Goal: Information Seeking & Learning: Learn about a topic

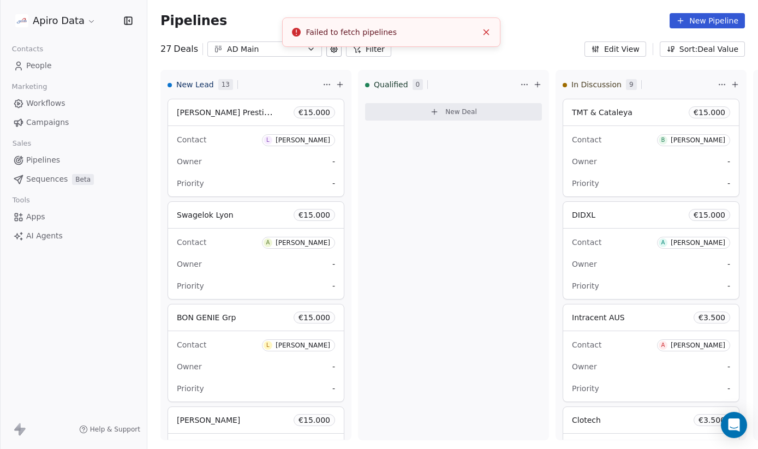
scroll to position [1026, 0]
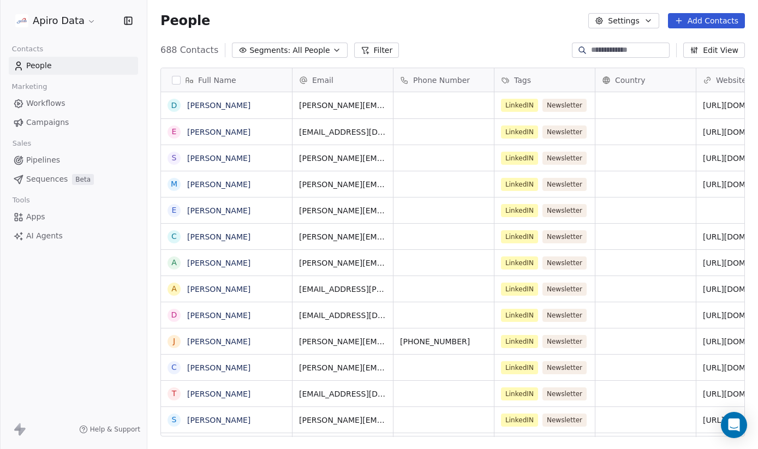
click at [57, 120] on span "Campaigns" at bounding box center [47, 122] width 43 height 11
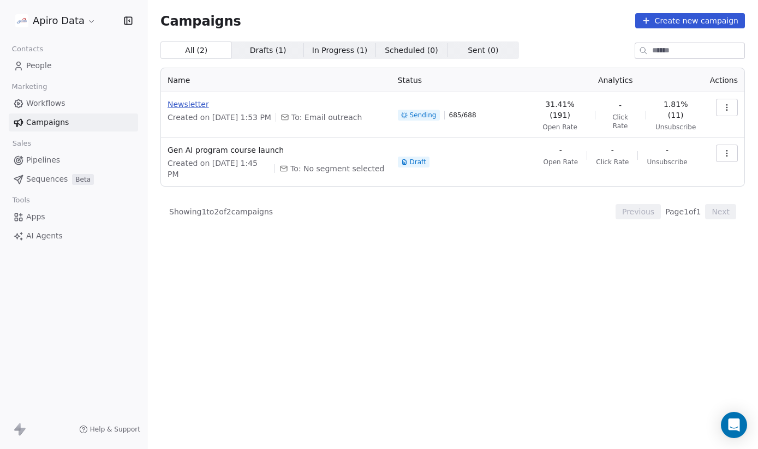
click at [190, 105] on span "Newsletter" at bounding box center [275, 104] width 217 height 11
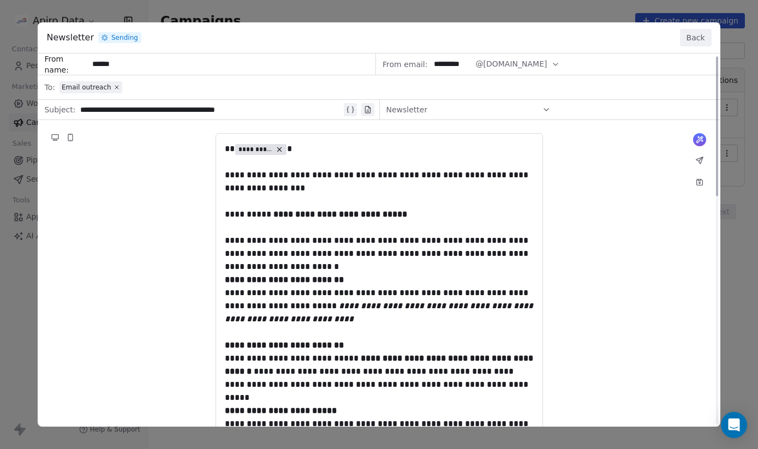
scroll to position [4, 0]
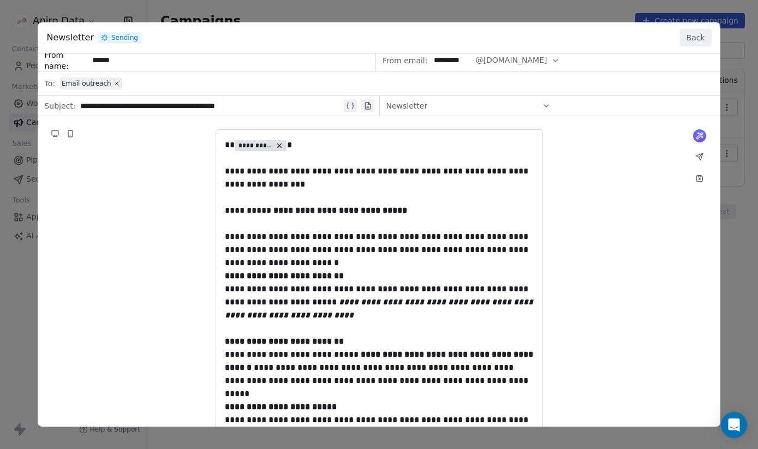
click at [694, 33] on button "Back" at bounding box center [696, 37] width 32 height 17
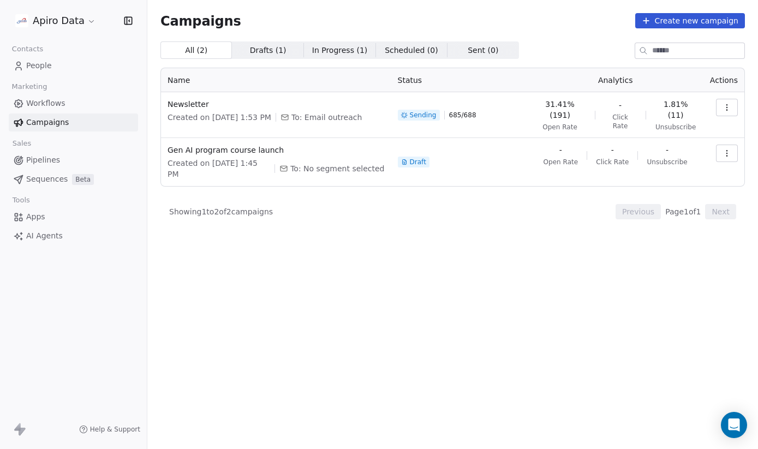
click at [674, 105] on span "1.81% (11)" at bounding box center [675, 110] width 42 height 22
click at [725, 106] on icon "button" at bounding box center [726, 107] width 9 height 9
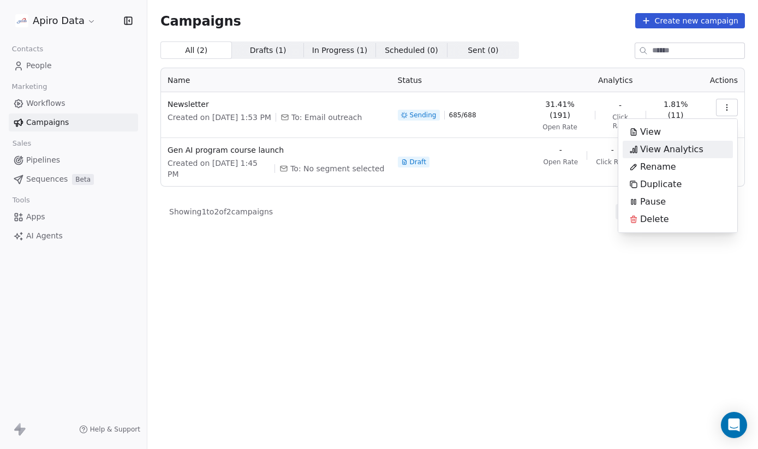
click at [677, 149] on span "View Analytics" at bounding box center [671, 149] width 63 height 13
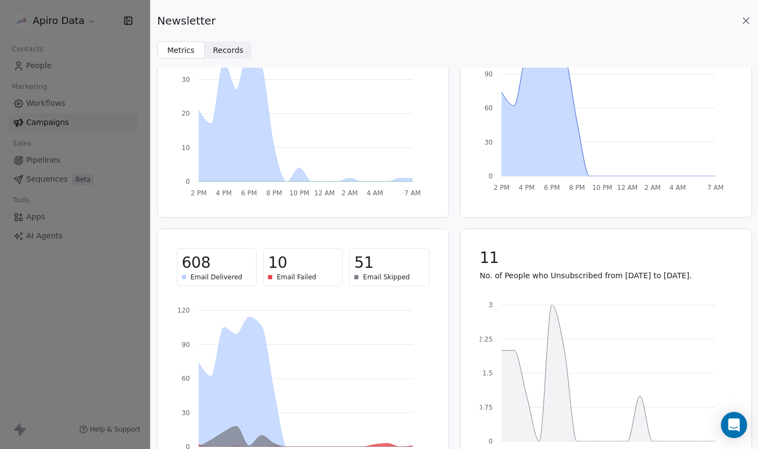
scroll to position [0, 0]
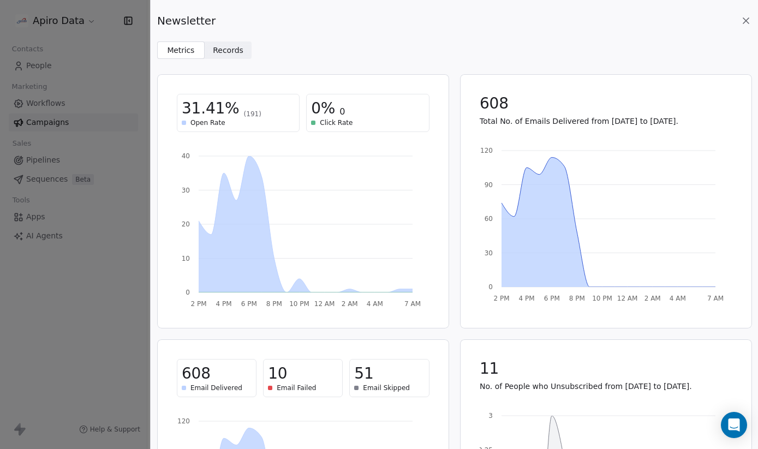
click at [235, 50] on span "Records" at bounding box center [228, 50] width 31 height 11
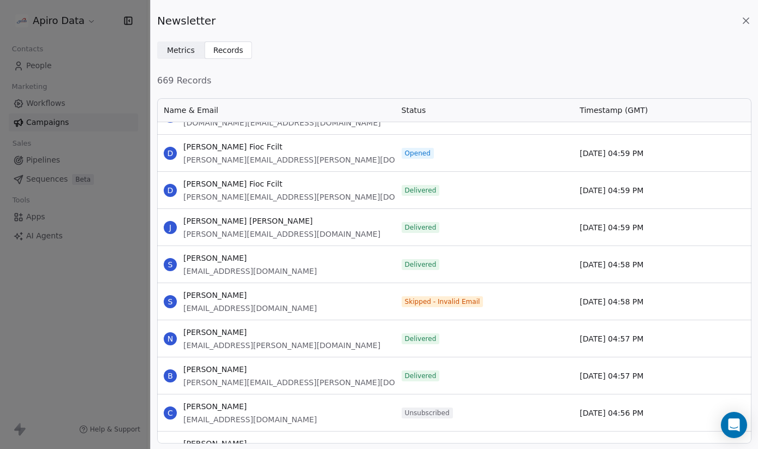
scroll to position [20321, 0]
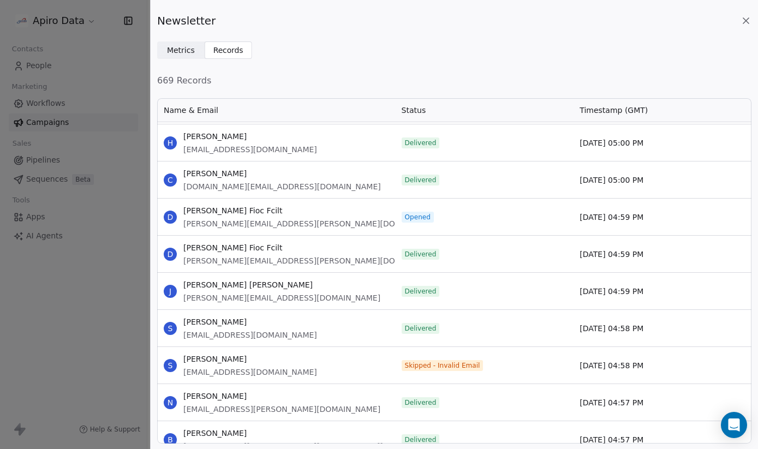
click at [173, 50] on span "Metrics" at bounding box center [181, 50] width 28 height 11
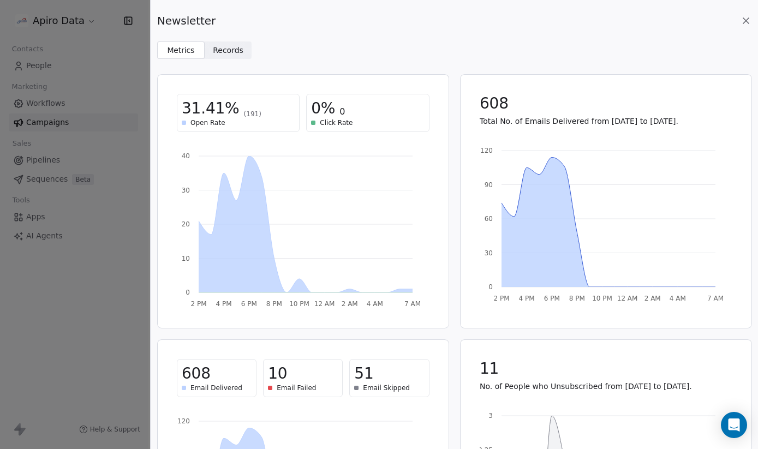
click at [746, 19] on icon at bounding box center [745, 20] width 11 height 11
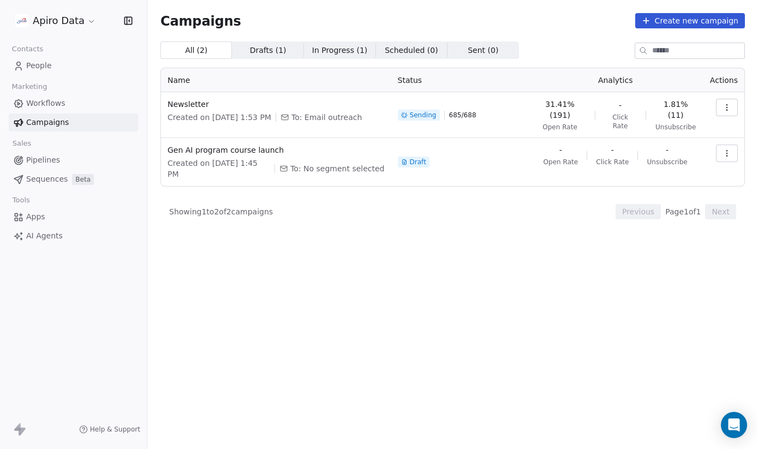
click at [723, 107] on icon "button" at bounding box center [726, 107] width 9 height 9
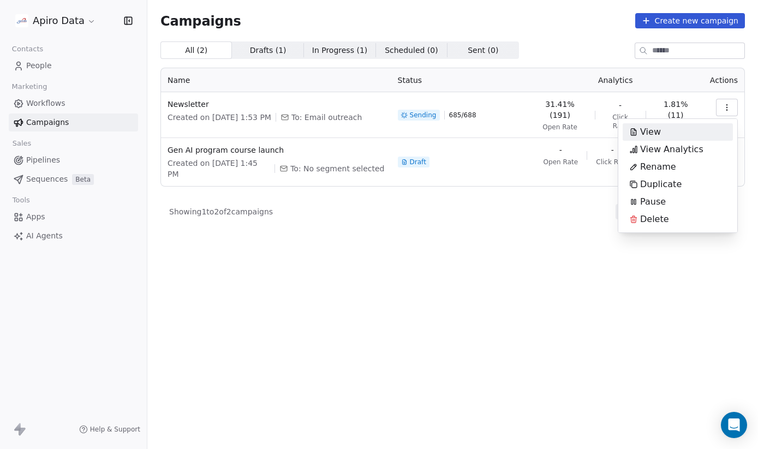
click at [680, 128] on div "View" at bounding box center [677, 131] width 110 height 17
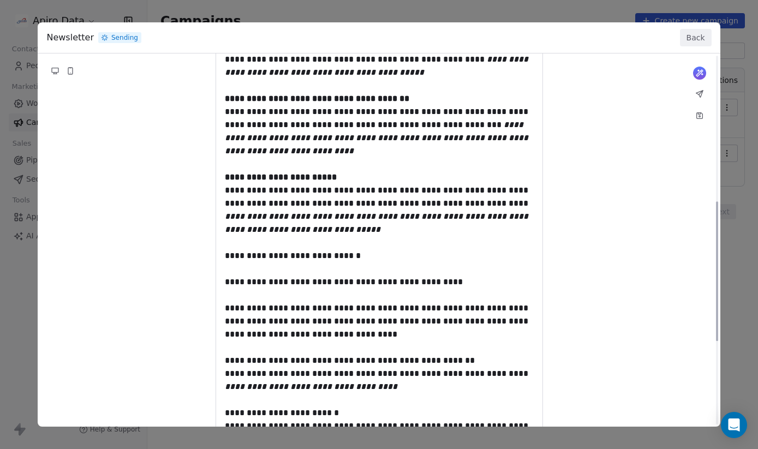
scroll to position [402, 0]
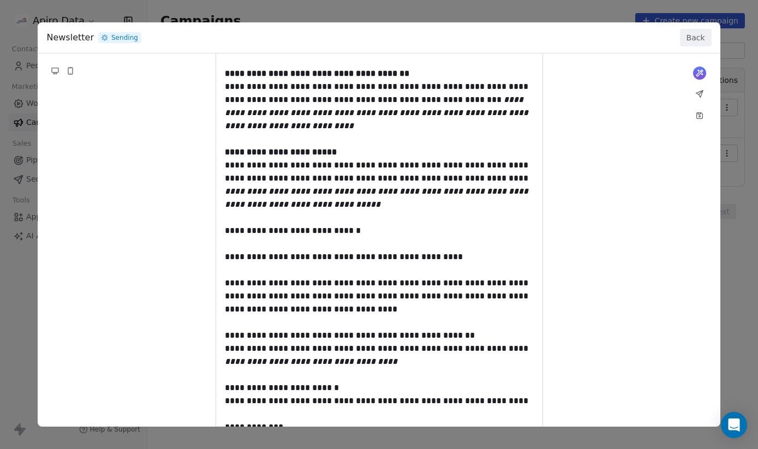
click at [695, 37] on button "Back" at bounding box center [696, 37] width 32 height 17
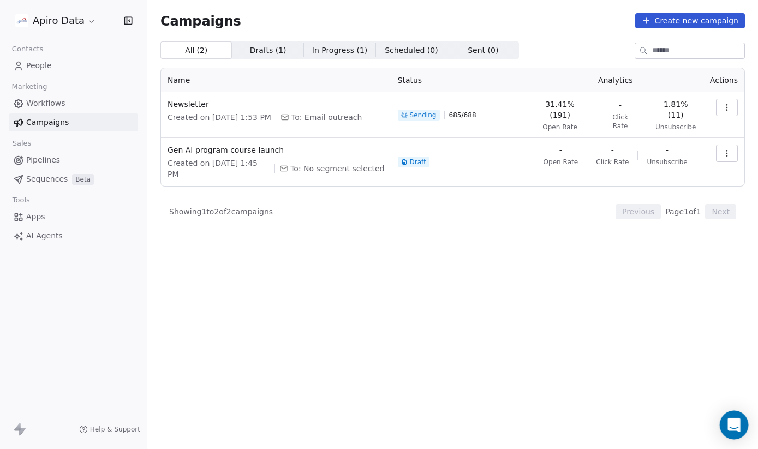
click at [730, 424] on icon "Open Intercom Messenger" at bounding box center [733, 425] width 13 height 14
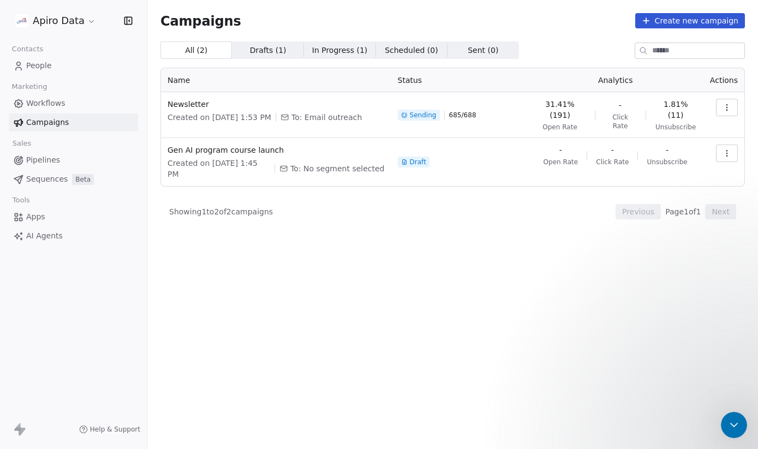
scroll to position [0, 0]
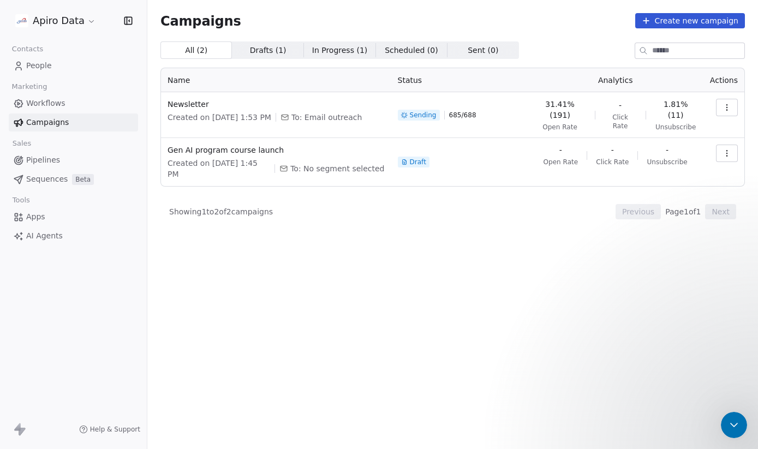
scroll to position [0, 0]
click at [9, 448] on icon "go back" at bounding box center [4, 453] width 9 height 9
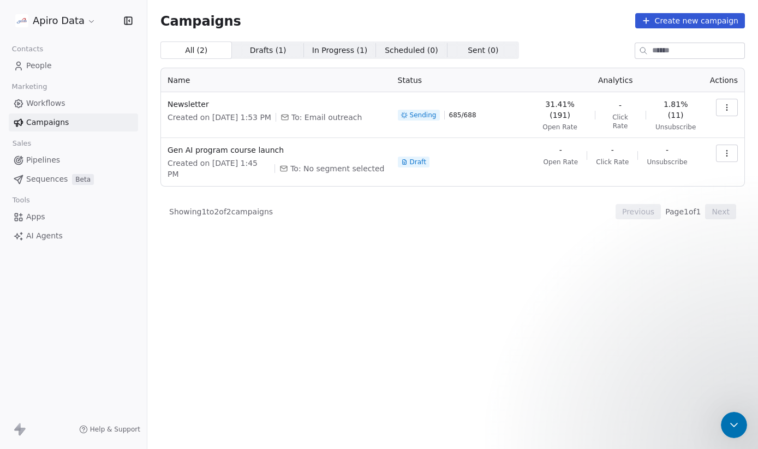
type textarea "**********"
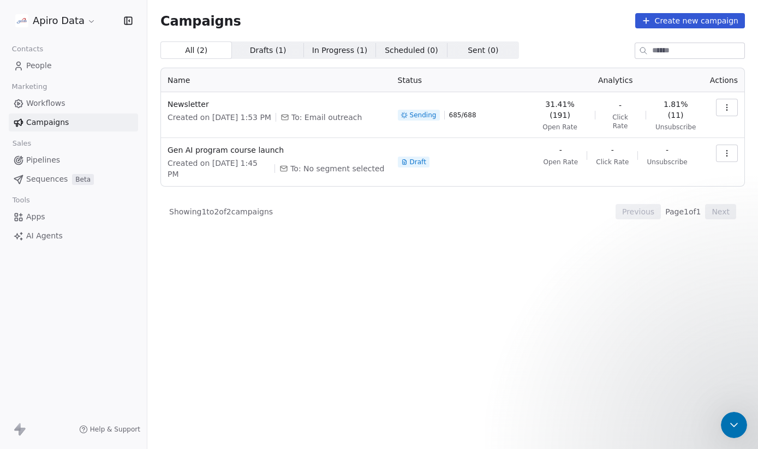
click at [736, 421] on icon "Close Intercom Messenger" at bounding box center [731, 423] width 13 height 13
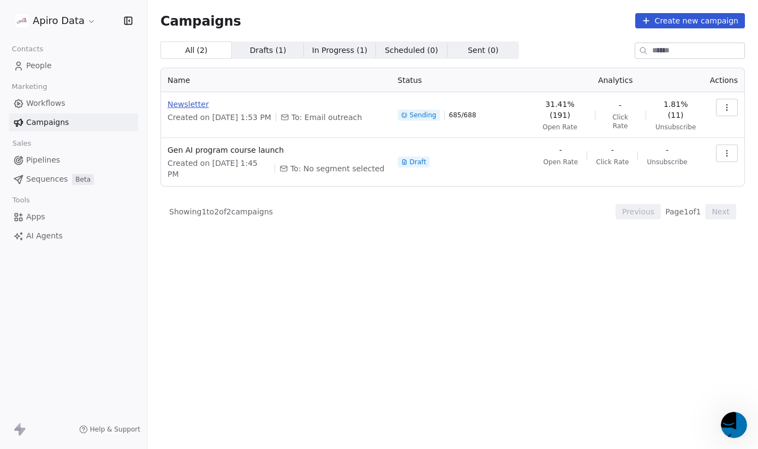
click at [189, 106] on span "Newsletter" at bounding box center [275, 104] width 217 height 11
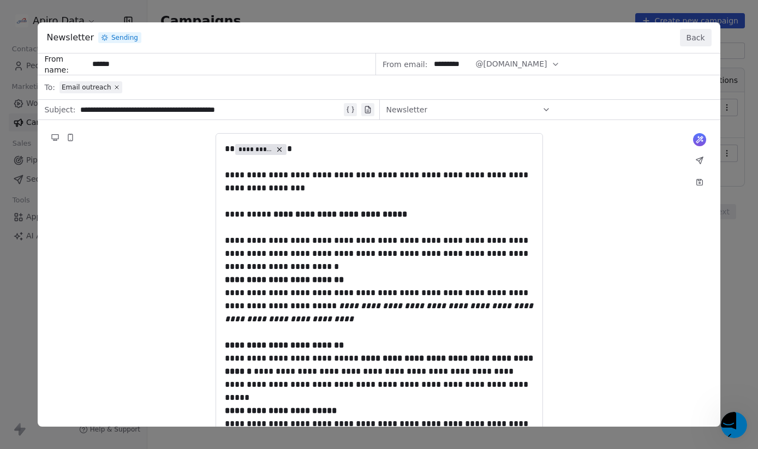
click at [692, 38] on button "Back" at bounding box center [696, 37] width 32 height 17
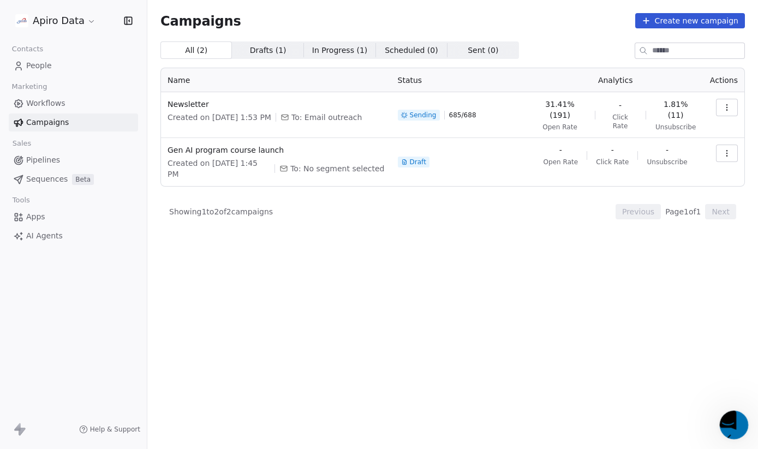
click at [732, 428] on icon "Open Intercom Messenger" at bounding box center [725, 434] width 13 height 13
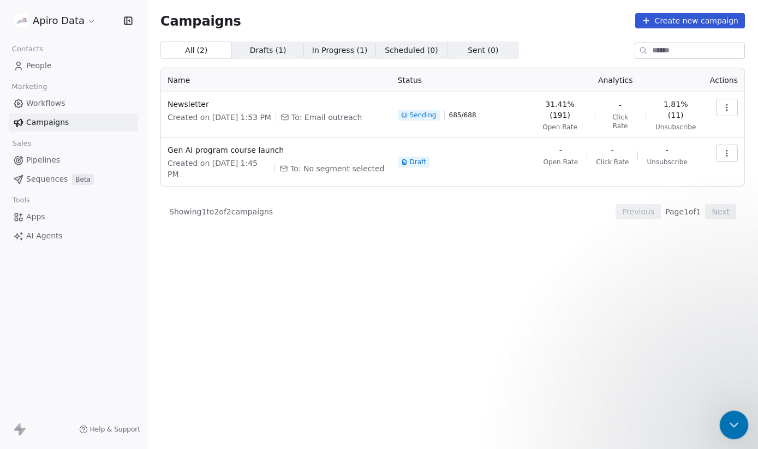
click at [732, 426] on icon "Close Intercom Messenger" at bounding box center [731, 423] width 13 height 13
